Goal: Task Accomplishment & Management: Manage account settings

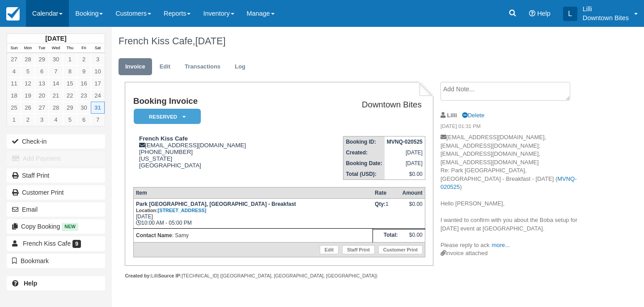
click at [45, 13] on link "Calendar" at bounding box center [47, 13] width 43 height 27
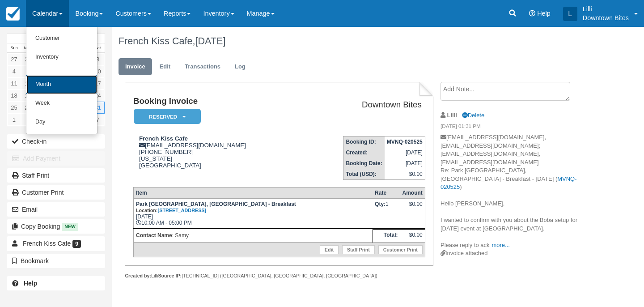
click at [50, 83] on link "Month" at bounding box center [61, 84] width 71 height 19
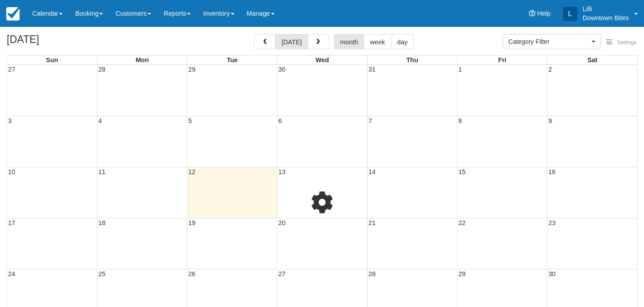
select select
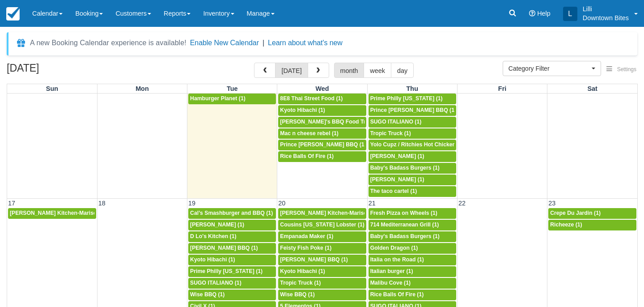
scroll to position [381, 0]
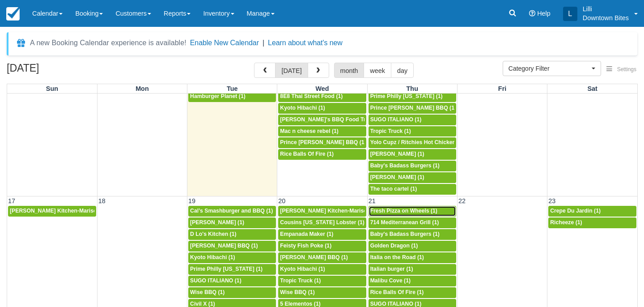
click at [399, 209] on span "Fresh Pizza on Wheels (1)" at bounding box center [403, 210] width 67 height 6
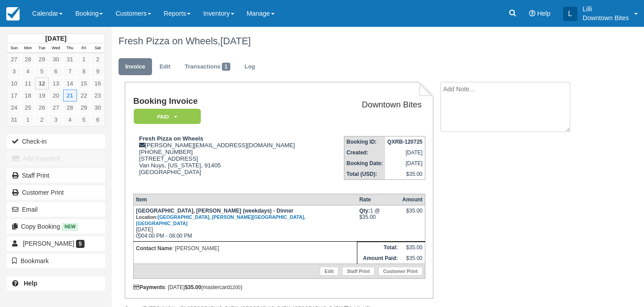
click at [457, 101] on textarea at bounding box center [505, 107] width 130 height 50
paste textarea "[PERSON_NAME] Attachments [DATE] 5:44 PM (15 hours ago) to me, [PERSON_NAME] Au…"
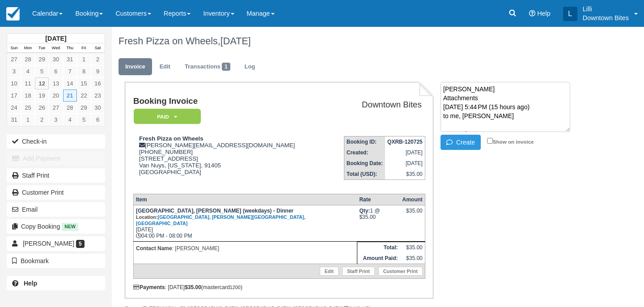
scroll to position [256, 0]
type textarea "[PERSON_NAME] Attachments [DATE] 5:44 PM (15 hours ago) to me, [PERSON_NAME] Au…"
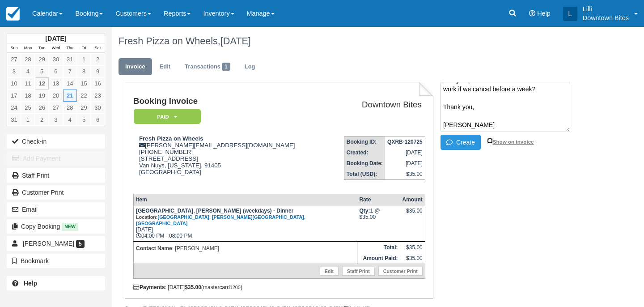
click at [490, 140] on input "Show on invoice" at bounding box center [490, 141] width 6 height 6
checkbox input "true"
click at [464, 141] on button "Create" at bounding box center [460, 142] width 40 height 15
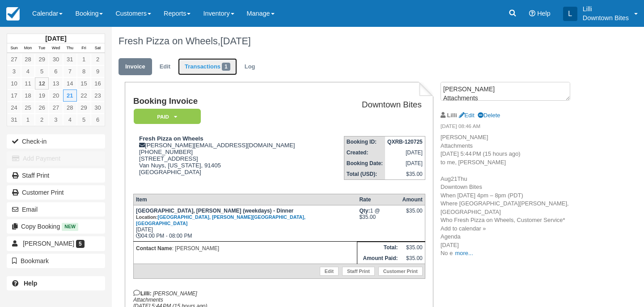
click at [213, 65] on link "Transactions 1" at bounding box center [207, 66] width 59 height 17
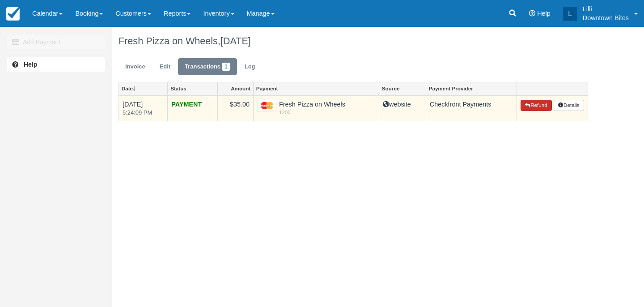
click at [534, 106] on button "Refund" at bounding box center [535, 106] width 31 height 12
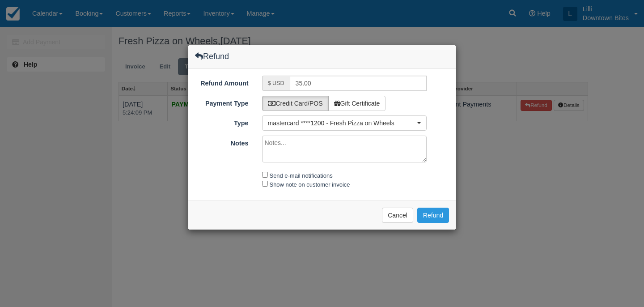
click at [330, 145] on textarea "Notes" at bounding box center [344, 148] width 165 height 27
paste textarea "[PERSON_NAME] Attachments [DATE] 5:44 PM (15 hours ago) to me, [PERSON_NAME] Au…"
type textarea "[PERSON_NAME] Attachments [DATE] 5:44 PM (15 hours ago) to me, [PERSON_NAME] Au…"
click at [264, 174] on input "Send e-mail notifications" at bounding box center [265, 175] width 6 height 6
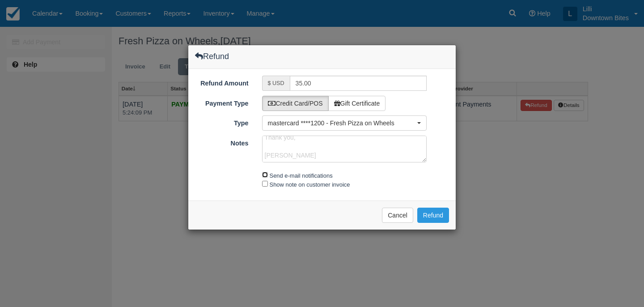
checkbox input "true"
click at [264, 180] on div "Show note on customer invoice" at bounding box center [344, 184] width 178 height 9
click at [264, 183] on input "Show note on customer invoice" at bounding box center [265, 184] width 6 height 6
checkbox input "true"
click at [439, 214] on button "Refund" at bounding box center [433, 214] width 32 height 15
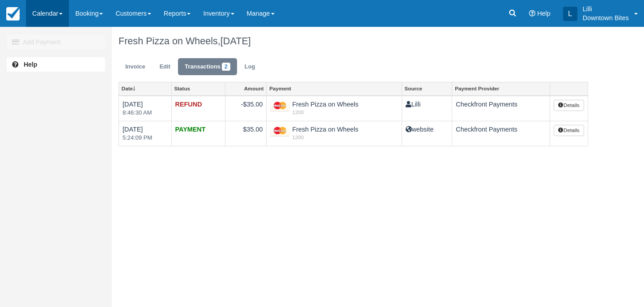
click at [42, 17] on link "Calendar" at bounding box center [47, 13] width 43 height 27
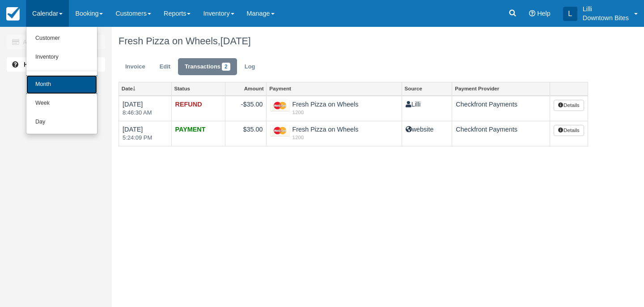
click at [51, 91] on link "Month" at bounding box center [61, 84] width 71 height 19
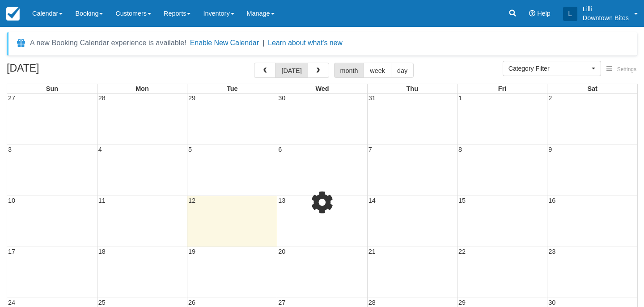
select select
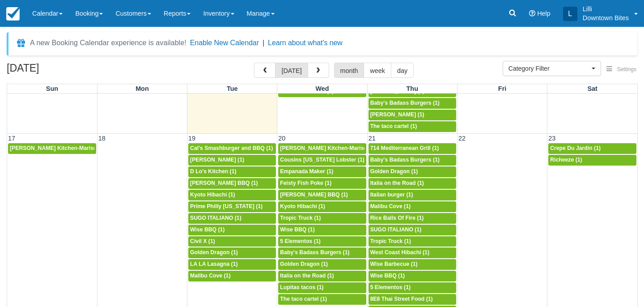
scroll to position [455, 0]
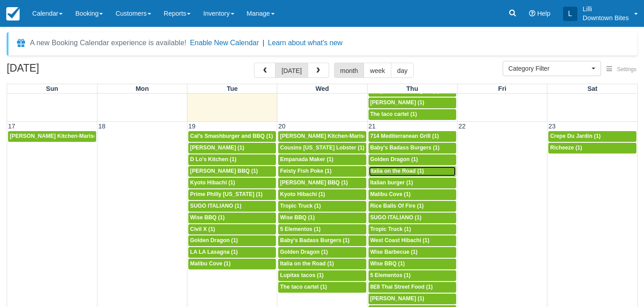
click at [419, 172] on span "Italia on the Road (1)" at bounding box center [397, 171] width 54 height 6
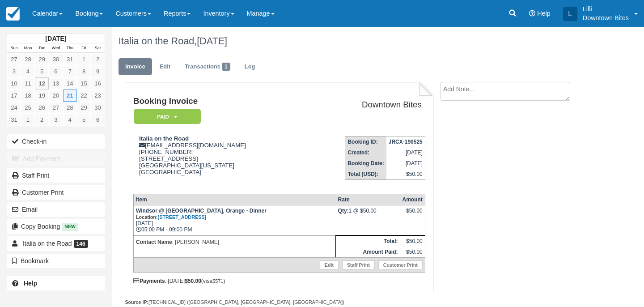
click at [473, 91] on textarea at bounding box center [505, 91] width 130 height 19
paste textarea "Cancel Windsor [DATE] External Inbox Return to Inbox? [DATE] Italia on the Road…"
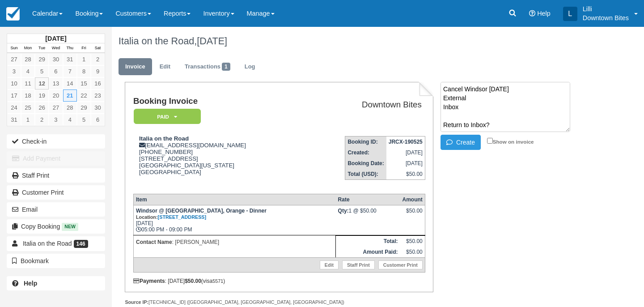
scroll to position [185, 0]
type textarea "Cancel Windsor [DATE] External Inbox Return to Inbox? [DATE] Italia on the Road…"
click at [490, 139] on input "Show on invoice" at bounding box center [490, 141] width 6 height 6
checkbox input "true"
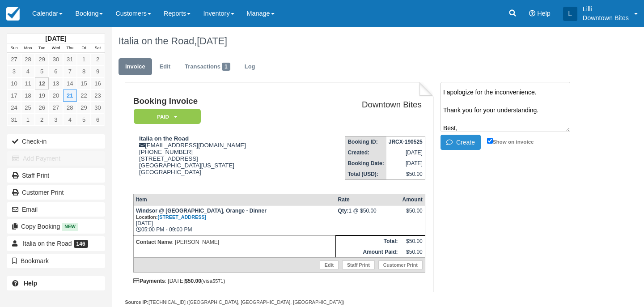
click at [473, 141] on button "Create" at bounding box center [460, 142] width 40 height 15
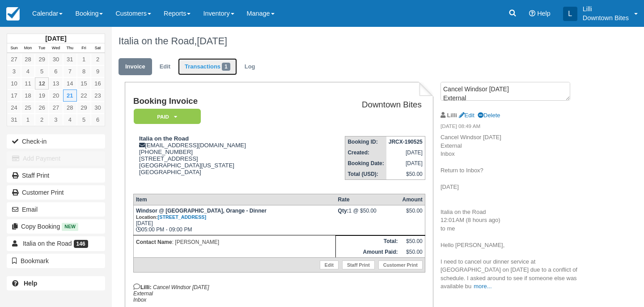
click at [219, 67] on link "Transactions 1" at bounding box center [207, 66] width 59 height 17
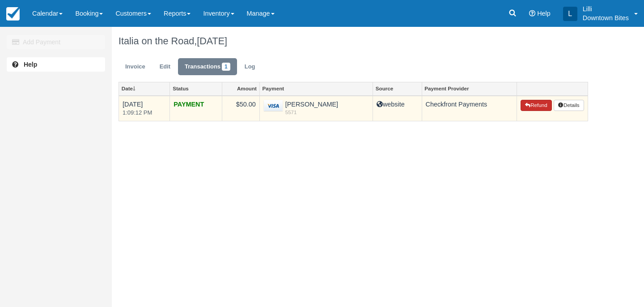
click at [535, 110] on button "Refund" at bounding box center [535, 106] width 31 height 12
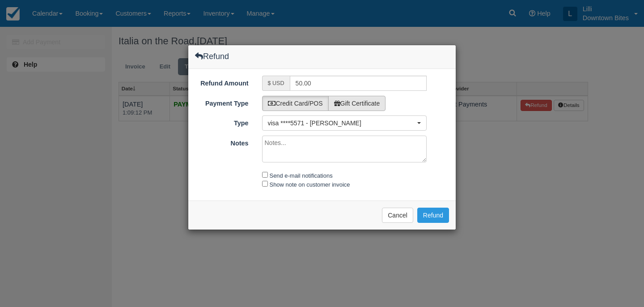
click at [382, 103] on label "Gift Certificate" at bounding box center [357, 103] width 58 height 15
radio input "true"
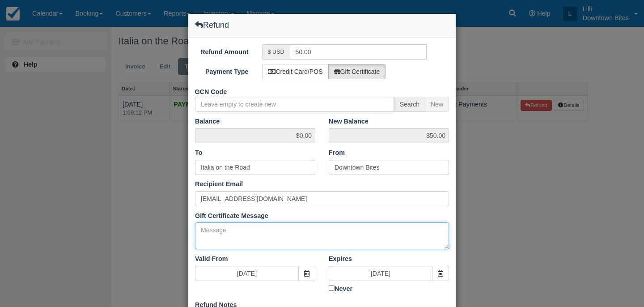
click at [242, 238] on textarea "Gift Certificate Message" at bounding box center [322, 235] width 254 height 27
paste textarea "Cancel Windsor August 21st External Inbox Return to Inbox? Thu, Aug 21 Italia o…"
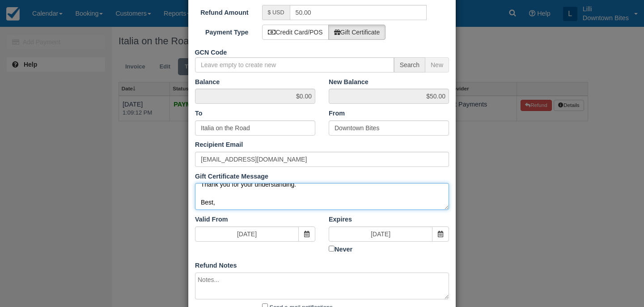
scroll to position [107, 0]
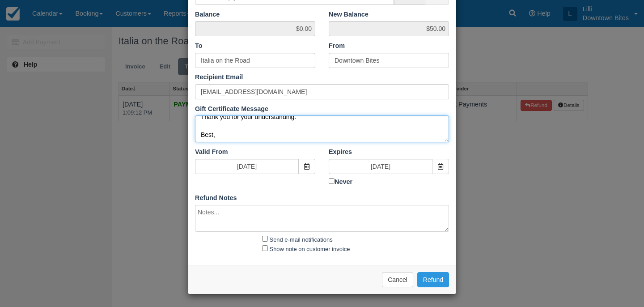
type textarea "Cancel Windsor August 21st External Inbox Return to Inbox? Thu, Aug 21 Italia o…"
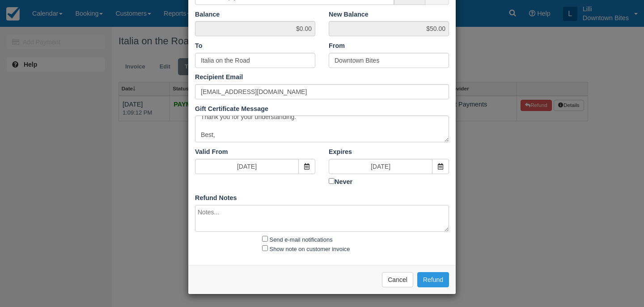
click at [226, 216] on textarea at bounding box center [322, 218] width 254 height 27
paste textarea "Cancel Windsor August 21st External Inbox Return to Inbox? Thu, Aug 21 Italia o…"
type textarea "Cancel Windsor August 21st External Inbox Return to Inbox? Thu, Aug 21 Italia o…"
click at [266, 237] on input "Send e-mail notifications" at bounding box center [265, 239] width 6 height 6
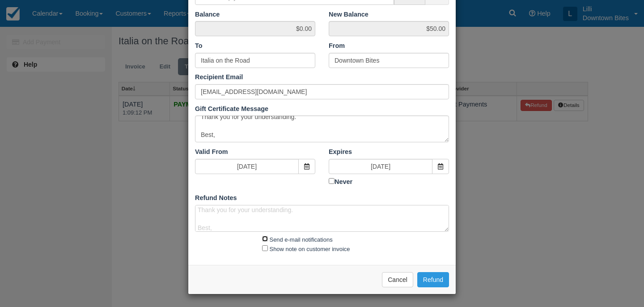
checkbox input "true"
click at [264, 247] on input "Show note on customer invoice" at bounding box center [265, 248] width 6 height 6
checkbox input "true"
click at [435, 276] on button "Refund" at bounding box center [433, 279] width 32 height 15
